Goal: Task Accomplishment & Management: Complete application form

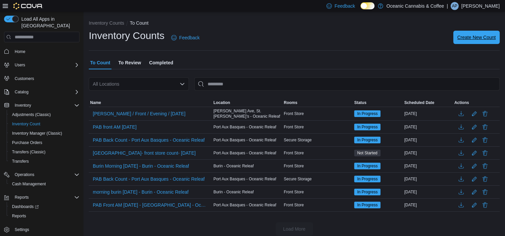
click at [465, 36] on span "Create New Count" at bounding box center [476, 37] width 38 height 7
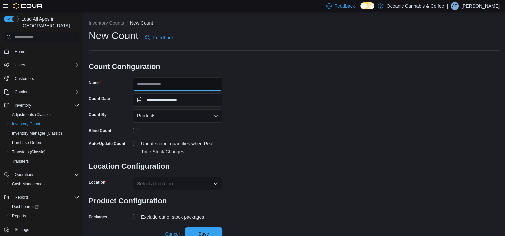
click at [172, 86] on input "Name" at bounding box center [177, 83] width 89 height 13
type input "**********"
click at [165, 117] on div "Products" at bounding box center [177, 115] width 89 height 13
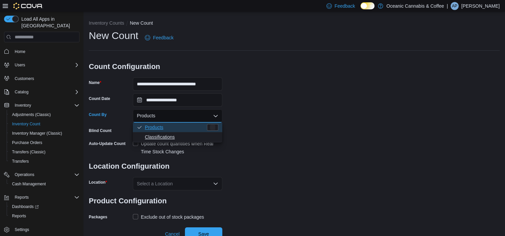
click at [172, 133] on button "Classifications" at bounding box center [177, 138] width 89 height 10
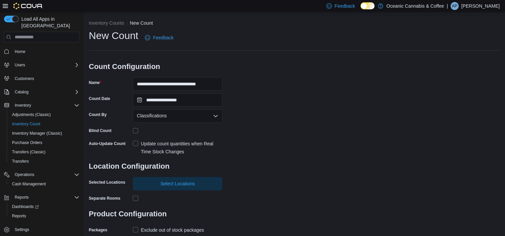
click at [134, 144] on label "Update count quantities when Real Time Stock Changes" at bounding box center [177, 148] width 89 height 16
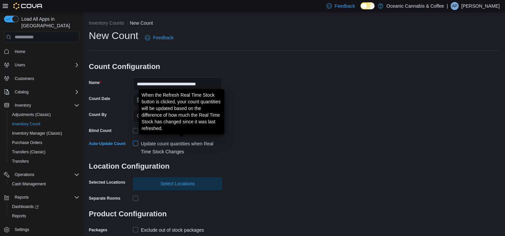
scroll to position [18, 0]
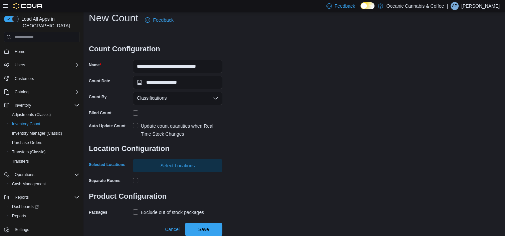
click at [147, 164] on span "Select Locations" at bounding box center [177, 165] width 81 height 13
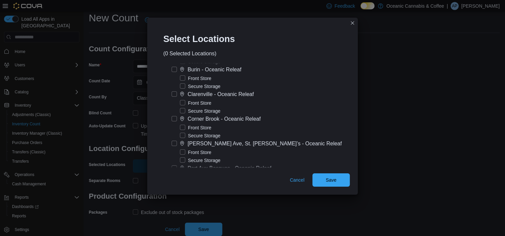
scroll to position [36, 0]
click at [180, 145] on label "[PERSON_NAME] Ave, St. [PERSON_NAME]’s - Oceanic Releaf" at bounding box center [257, 144] width 170 height 8
click at [190, 153] on label "Front Store" at bounding box center [195, 153] width 31 height 8
click at [189, 161] on label "Secure Storage" at bounding box center [200, 161] width 40 height 8
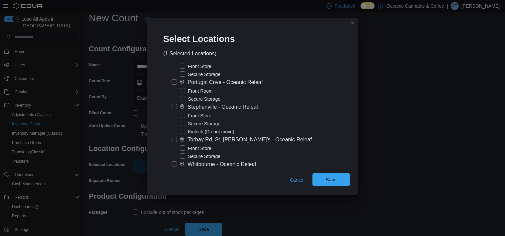
scroll to position [155, 0]
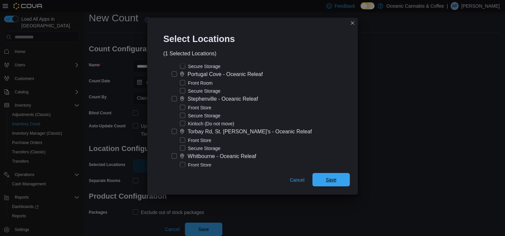
click at [335, 184] on span "Save" at bounding box center [330, 179] width 29 height 13
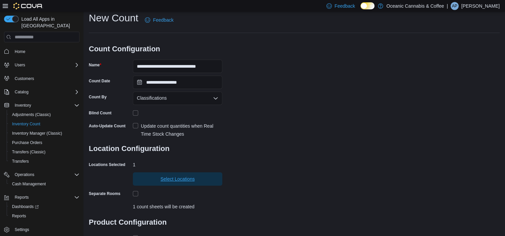
scroll to position [60, 0]
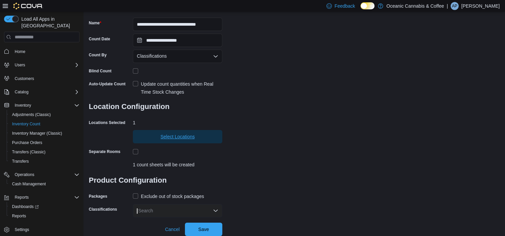
click at [171, 142] on span "Select Locations" at bounding box center [177, 136] width 81 height 13
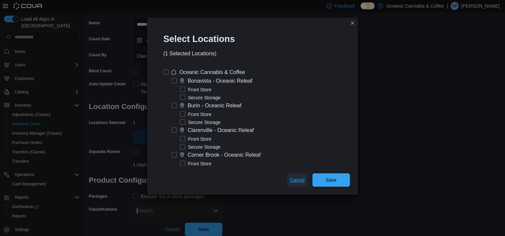
click at [290, 180] on span "Cancel" at bounding box center [297, 180] width 15 height 7
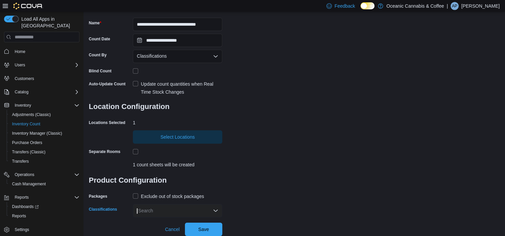
click at [175, 207] on div "Search" at bounding box center [177, 210] width 89 height 13
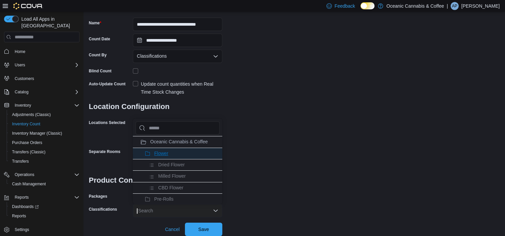
click at [161, 154] on span "Flower" at bounding box center [161, 153] width 14 height 5
click at [161, 154] on span "Pre-Rolls" at bounding box center [163, 153] width 19 height 5
click at [161, 154] on span "Seeds" at bounding box center [160, 153] width 13 height 5
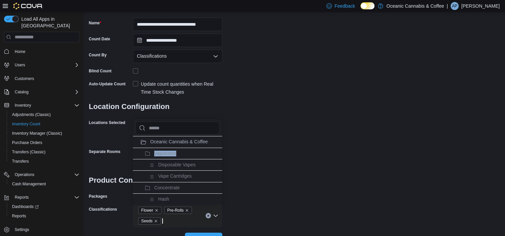
click at [161, 154] on span "Vaporizers" at bounding box center [165, 153] width 22 height 5
click at [161, 154] on span "Concentrate" at bounding box center [166, 153] width 25 height 5
click at [161, 154] on span "Edibles" at bounding box center [161, 153] width 15 height 5
click at [161, 154] on span "Oil & Capsules" at bounding box center [169, 153] width 31 height 5
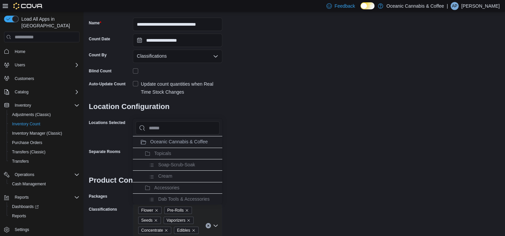
click at [161, 154] on span "Topicals" at bounding box center [162, 153] width 17 height 5
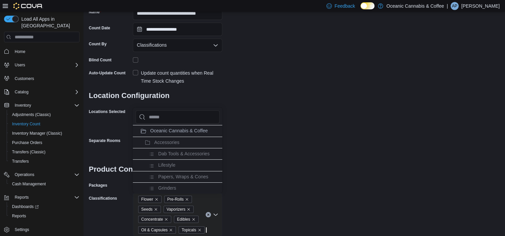
click at [290, 153] on div "**********" at bounding box center [294, 97] width 411 height 278
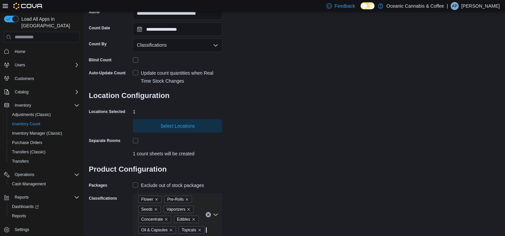
scroll to position [89, 0]
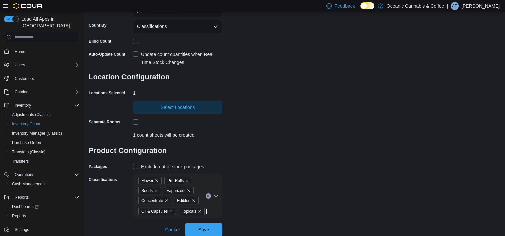
click at [139, 168] on label "Exclude out of stock packages" at bounding box center [168, 167] width 71 height 8
click at [217, 226] on span "Save" at bounding box center [203, 229] width 29 height 13
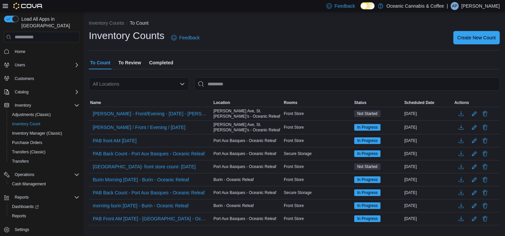
click at [494, 7] on p "[PERSON_NAME]" at bounding box center [480, 6] width 38 height 8
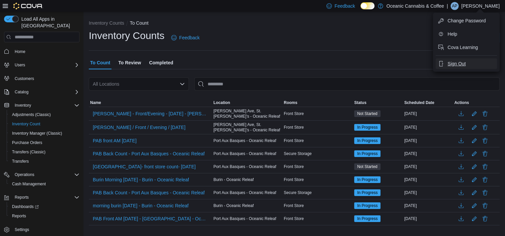
click at [459, 63] on span "Sign Out" at bounding box center [457, 63] width 18 height 7
